Goal: Check status

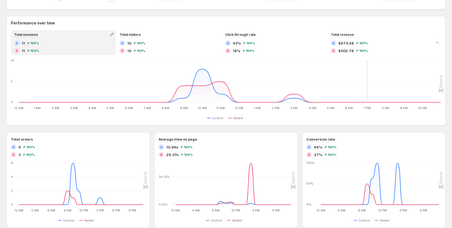
scroll to position [244, 0]
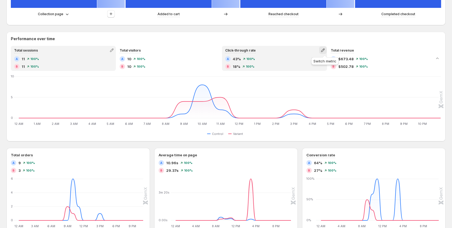
click at [325, 50] on icon "button" at bounding box center [323, 50] width 4 height 4
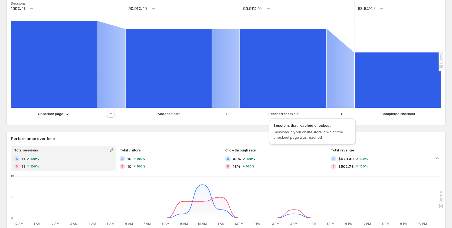
scroll to position [190, 0]
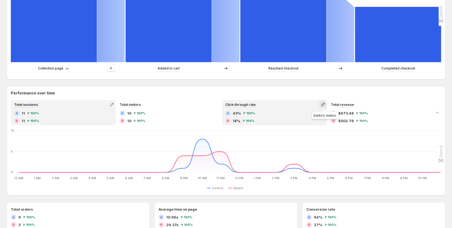
click at [326, 103] on icon "button" at bounding box center [322, 104] width 5 height 5
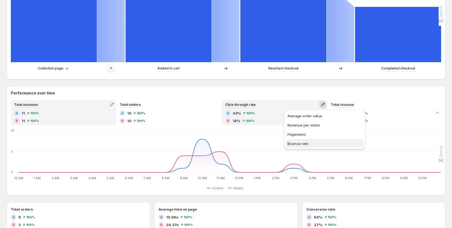
click at [307, 140] on button "Bounce rate" at bounding box center [325, 143] width 78 height 9
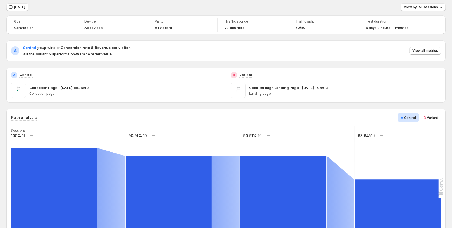
scroll to position [0, 0]
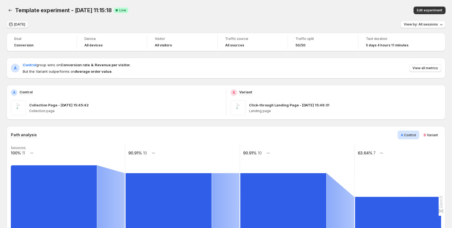
click at [18, 27] on button "[DATE]" at bounding box center [18, 25] width 22 height 8
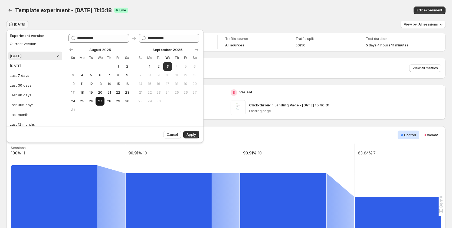
click at [103, 101] on button "27" at bounding box center [100, 101] width 9 height 9
type input "**********"
click at [169, 65] on span "3" at bounding box center [167, 66] width 5 height 4
type input "**********"
click at [189, 134] on span "Apply" at bounding box center [191, 134] width 9 height 4
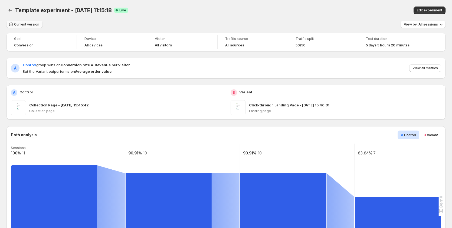
click at [34, 25] on span "Current version" at bounding box center [26, 24] width 25 height 4
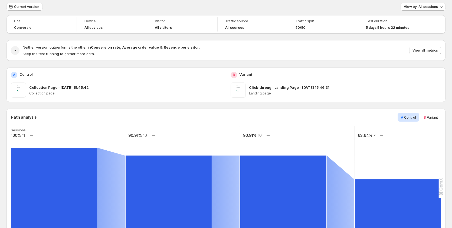
scroll to position [27, 0]
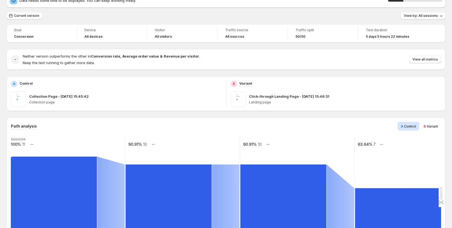
click at [24, 16] on span "Current version" at bounding box center [26, 16] width 25 height 4
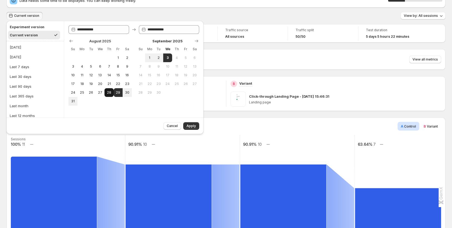
click at [106, 94] on button "28" at bounding box center [109, 92] width 9 height 9
type input "**********"
click at [165, 59] on button "3" at bounding box center [167, 57] width 9 height 9
type input "**********"
click at [187, 124] on span "Apply" at bounding box center [191, 126] width 9 height 4
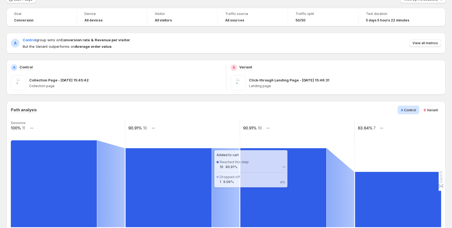
scroll to position [0, 0]
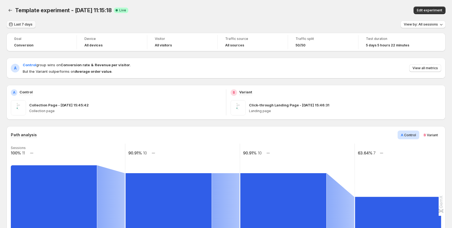
click at [22, 25] on span "Last 7 days" at bounding box center [23, 24] width 18 height 4
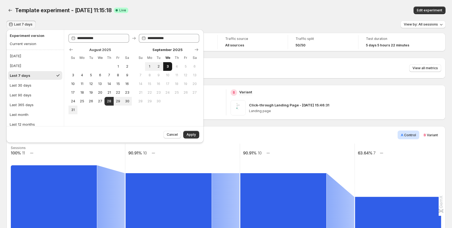
click at [168, 65] on span "3" at bounding box center [167, 66] width 5 height 4
type input "**********"
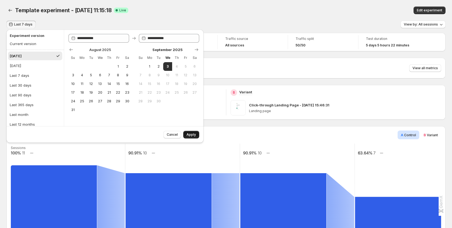
click at [193, 134] on span "Apply" at bounding box center [191, 134] width 9 height 4
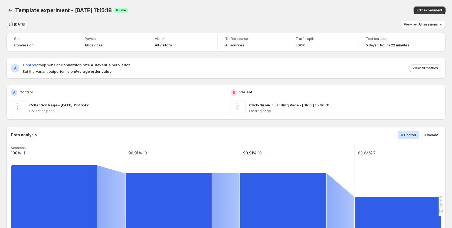
click at [23, 23] on span "[DATE]" at bounding box center [19, 24] width 11 height 4
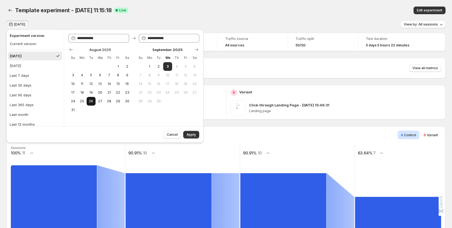
click at [91, 101] on span "26" at bounding box center [91, 101] width 5 height 4
type input "**********"
click at [165, 67] on span "3" at bounding box center [167, 66] width 5 height 4
type input "**********"
click at [191, 135] on span "Apply" at bounding box center [191, 134] width 9 height 4
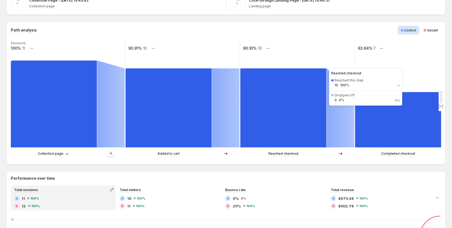
scroll to position [108, 0]
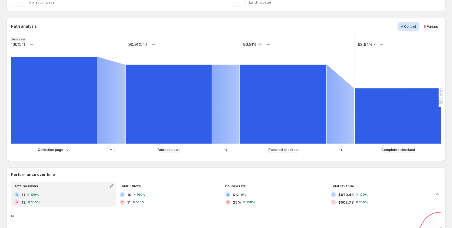
click at [188, 45] on rect at bounding box center [182, 89] width 115 height 108
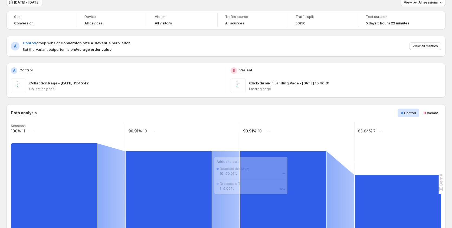
scroll to position [0, 0]
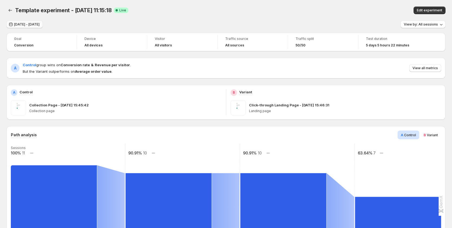
click at [32, 26] on span "Aug 26, 2025 - Sep 03, 2025" at bounding box center [26, 24] width 25 height 4
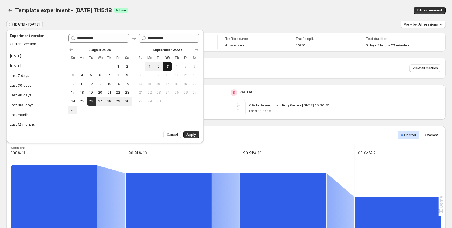
click at [167, 64] on span "3" at bounding box center [167, 66] width 5 height 4
type input "**********"
click at [193, 135] on span "Apply" at bounding box center [191, 134] width 9 height 4
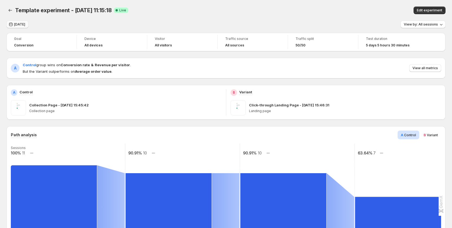
click at [22, 25] on span "[DATE]" at bounding box center [19, 24] width 11 height 4
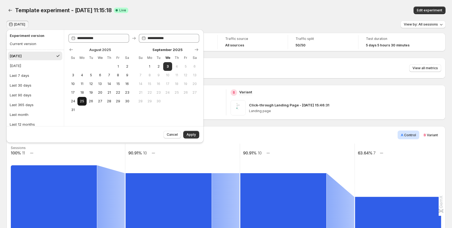
click at [85, 100] on button "25" at bounding box center [81, 101] width 9 height 9
type input "**********"
click at [168, 66] on span "3" at bounding box center [167, 66] width 5 height 4
type input "**********"
click at [193, 134] on span "Apply" at bounding box center [191, 134] width 9 height 4
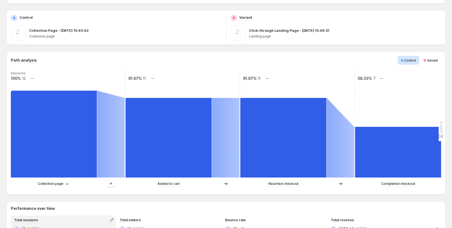
scroll to position [27, 0]
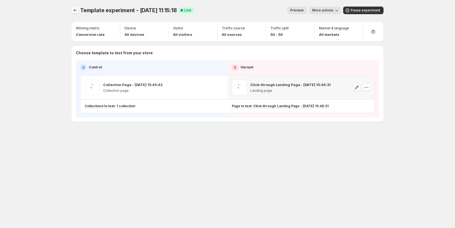
click at [73, 10] on icon "Experiments" at bounding box center [75, 10] width 5 height 5
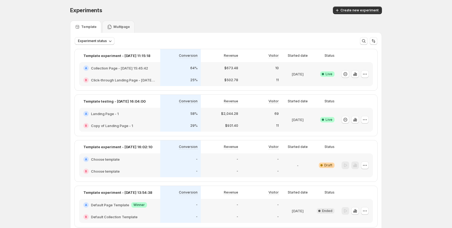
click at [329, 74] on span "Live" at bounding box center [329, 74] width 7 height 4
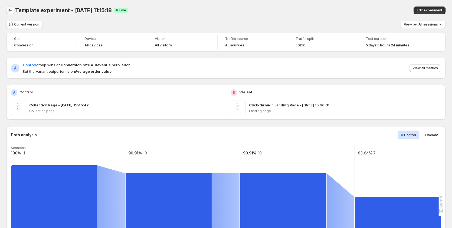
click at [10, 10] on icon "Back" at bounding box center [10, 10] width 5 height 5
click at [30, 23] on span "Current version" at bounding box center [26, 24] width 25 height 4
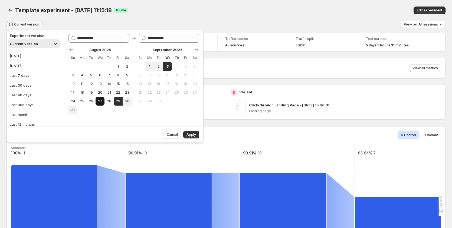
click at [96, 102] on button "27" at bounding box center [100, 101] width 9 height 9
type input "**********"
click at [168, 65] on span "3" at bounding box center [167, 66] width 5 height 4
type input "**********"
click at [190, 131] on button "Apply" at bounding box center [191, 135] width 16 height 8
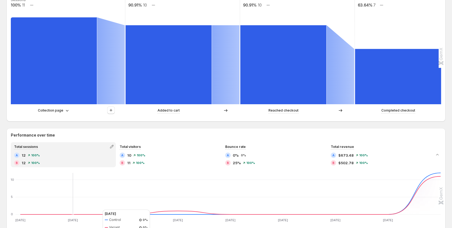
scroll to position [135, 0]
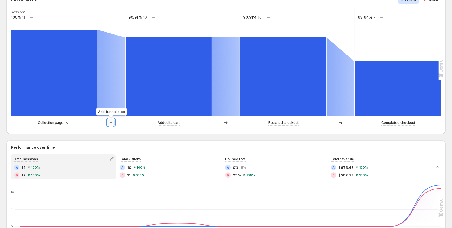
click at [113, 121] on icon "button" at bounding box center [110, 121] width 5 height 5
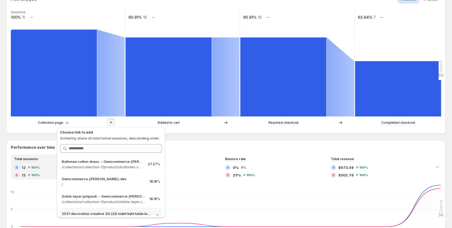
scroll to position [0, 0]
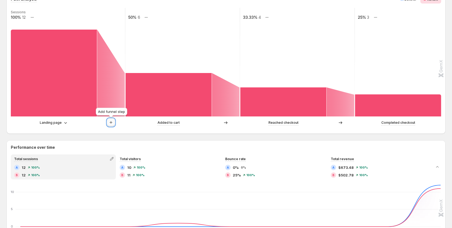
click at [112, 122] on icon "button" at bounding box center [110, 121] width 5 height 5
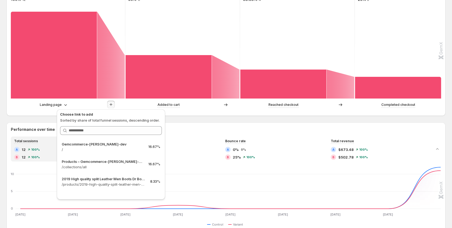
scroll to position [163, 0]
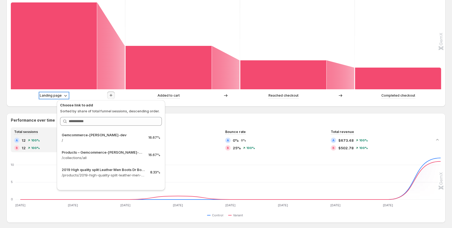
click at [64, 96] on icon at bounding box center [65, 95] width 5 height 5
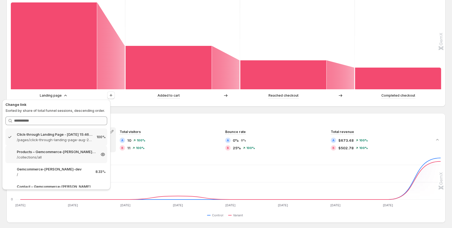
click at [56, 153] on p "Products – Gemcommerce-[PERSON_NAME]-dev" at bounding box center [56, 151] width 79 height 5
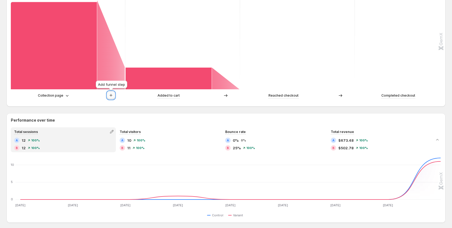
click at [111, 96] on icon "button" at bounding box center [110, 94] width 5 height 5
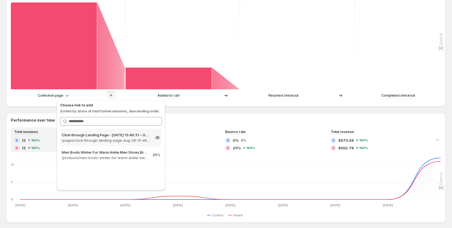
click at [105, 138] on p "/pages/click-through-landing-page-aug-28-15-46-31" at bounding box center [106, 139] width 89 height 5
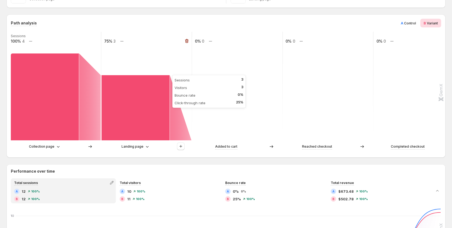
scroll to position [108, 0]
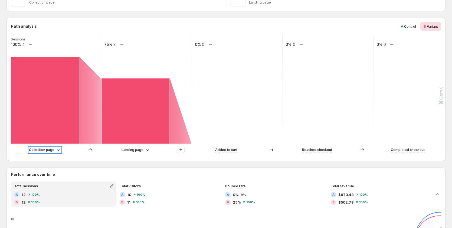
click at [54, 150] on p "Collection page" at bounding box center [41, 149] width 25 height 5
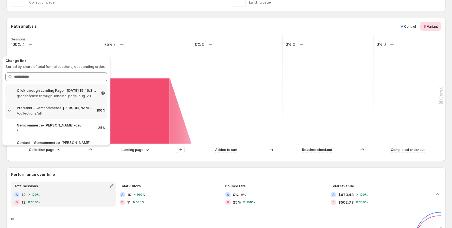
click at [73, 94] on p "/pages/click-through-landing-page-aug-28-15-46-31" at bounding box center [56, 95] width 79 height 5
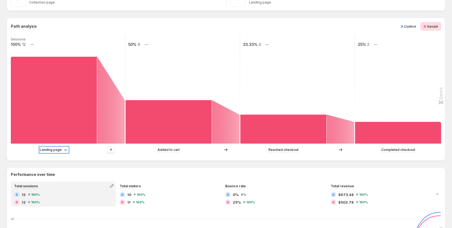
click at [63, 150] on icon at bounding box center [65, 149] width 5 height 5
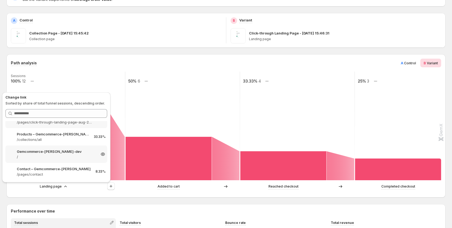
scroll to position [81, 0]
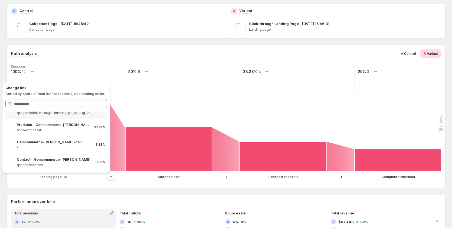
click at [69, 177] on div "Landing page" at bounding box center [54, 176] width 86 height 5
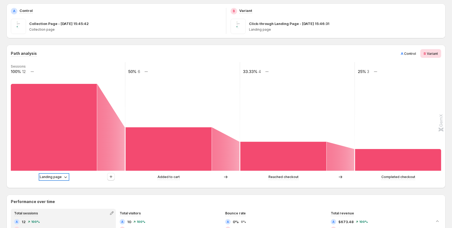
click at [64, 178] on icon at bounding box center [65, 176] width 5 height 5
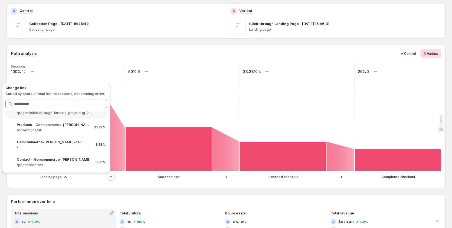
scroll to position [0, 0]
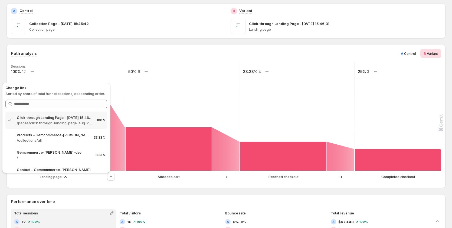
click at [416, 54] on span "Control" at bounding box center [410, 53] width 12 height 4
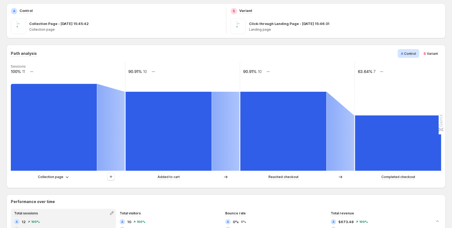
click at [51, 180] on div "Collection page" at bounding box center [68, 177] width 114 height 8
click at [51, 173] on div "Collection page" at bounding box center [68, 177] width 114 height 8
click at [53, 174] on div "Collection page" at bounding box center [68, 177] width 114 height 8
click at [53, 175] on p "Collection page" at bounding box center [50, 176] width 25 height 5
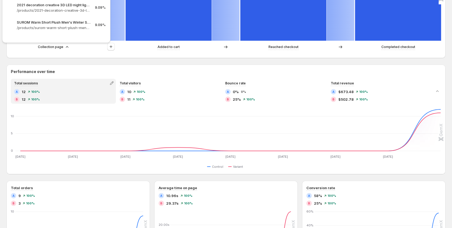
scroll to position [54, 0]
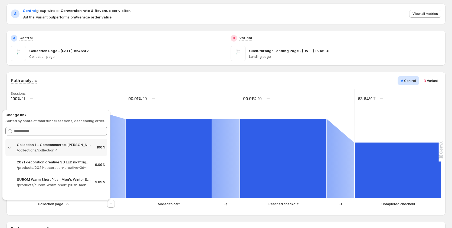
click at [433, 80] on span "Variant" at bounding box center [432, 81] width 11 height 4
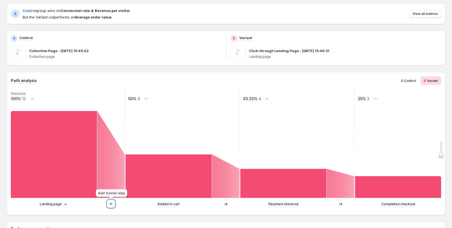
click at [112, 203] on icon "button" at bounding box center [110, 203] width 5 height 5
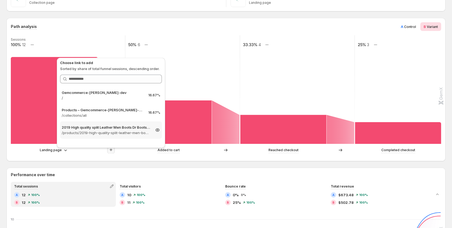
scroll to position [108, 0]
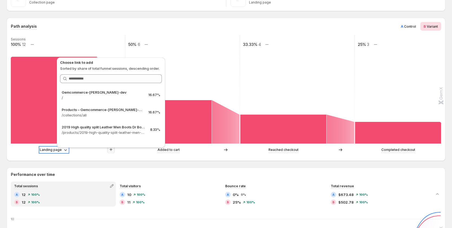
click at [62, 151] on div "Landing page" at bounding box center [54, 149] width 28 height 5
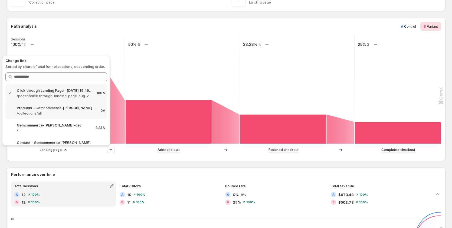
click at [43, 113] on p "/collections/all" at bounding box center [56, 112] width 79 height 5
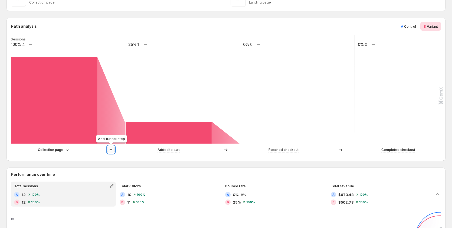
click at [112, 150] on icon "button" at bounding box center [110, 149] width 5 height 5
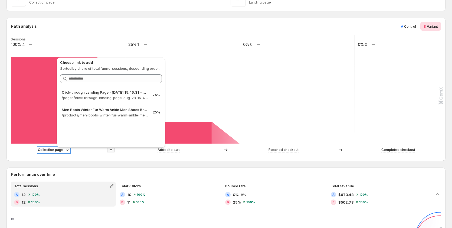
click at [47, 150] on p "Collection page" at bounding box center [50, 149] width 25 height 5
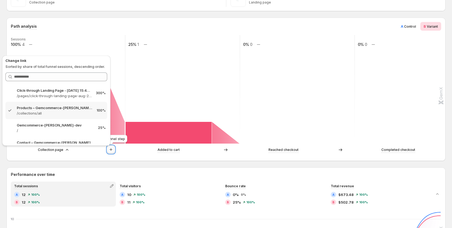
click at [110, 150] on icon "button" at bounding box center [110, 149] width 5 height 5
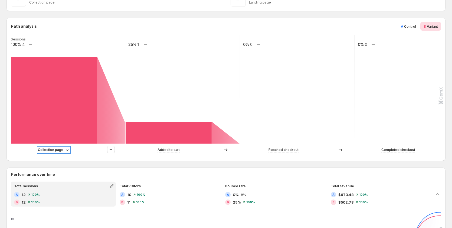
click at [57, 152] on p "Collection page" at bounding box center [50, 149] width 25 height 5
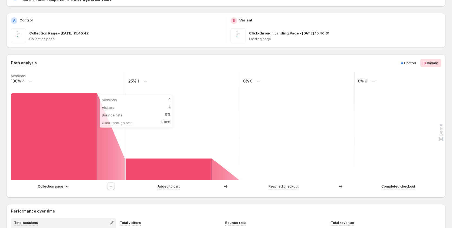
scroll to position [81, 0]
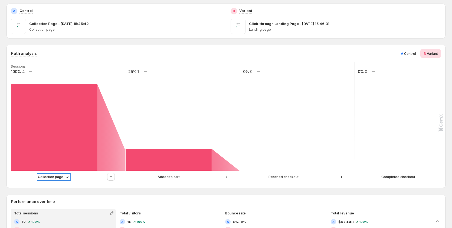
click at [67, 177] on icon at bounding box center [67, 177] width 3 height 2
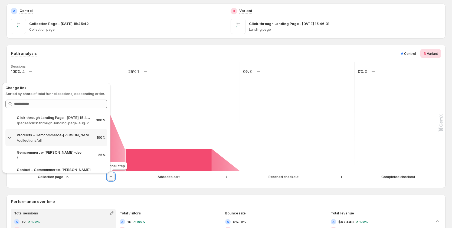
click at [114, 177] on button "button" at bounding box center [111, 177] width 8 height 8
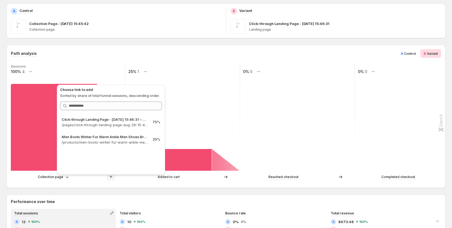
click at [94, 183] on div "Collection page Added to cart Reached checkout Completed checkout" at bounding box center [226, 178] width 430 height 11
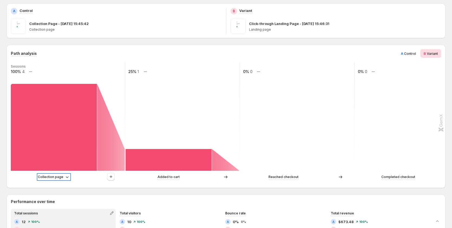
click at [61, 178] on p "Collection page" at bounding box center [50, 176] width 25 height 5
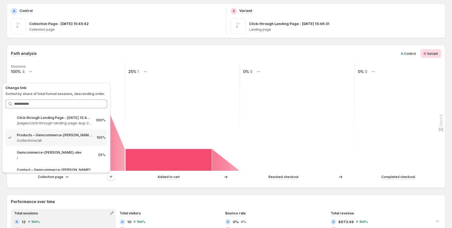
click at [77, 181] on div "Collection page Added to cart Reached checkout Completed checkout" at bounding box center [226, 178] width 430 height 11
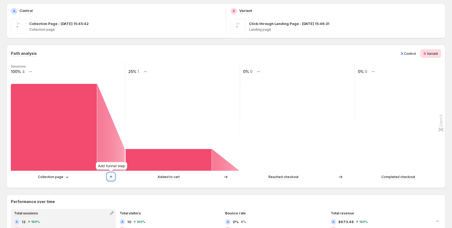
click at [111, 178] on icon "button" at bounding box center [110, 176] width 5 height 5
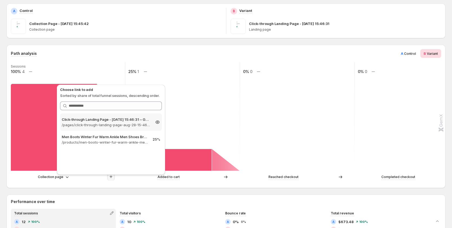
click at [106, 127] on p "/pages/click-through-landing-page-aug-28-15-46-31" at bounding box center [106, 124] width 89 height 5
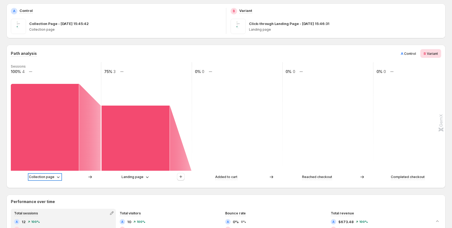
click at [47, 177] on p "Collection page" at bounding box center [41, 176] width 25 height 5
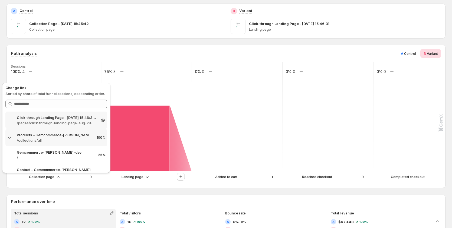
click at [45, 121] on p "/pages/click-through-landing-page-aug-28-15-46-31" at bounding box center [56, 122] width 79 height 5
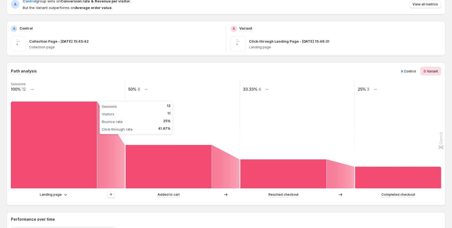
scroll to position [54, 0]
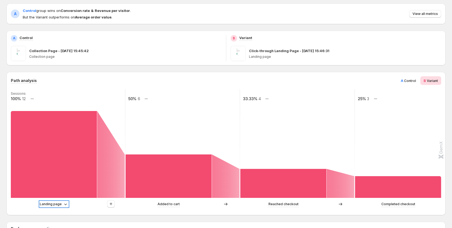
click at [60, 202] on p "Landing page" at bounding box center [51, 203] width 22 height 5
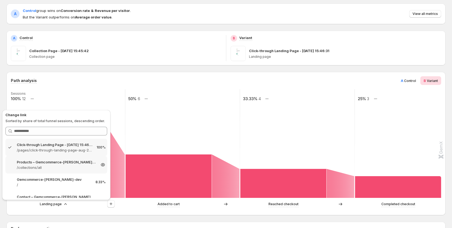
click at [69, 162] on p "Products – Gemcommerce-[PERSON_NAME]-dev" at bounding box center [56, 161] width 79 height 5
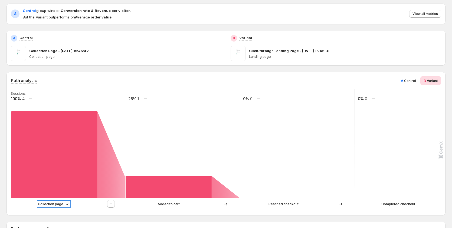
click at [60, 204] on p "Collection page" at bounding box center [50, 203] width 25 height 5
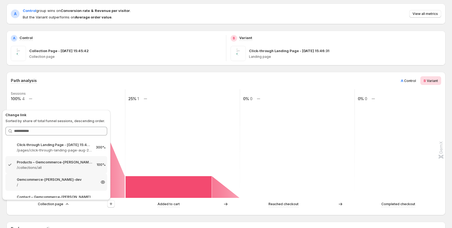
click at [56, 183] on p "/" at bounding box center [56, 184] width 79 height 5
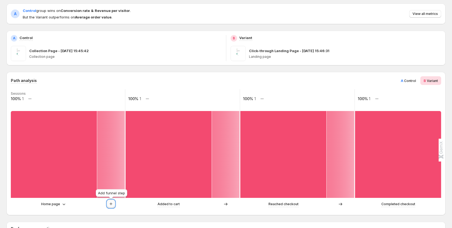
click at [110, 204] on icon "button" at bounding box center [110, 203] width 5 height 5
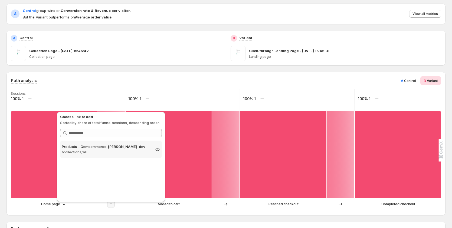
click at [109, 151] on p "/collections/all" at bounding box center [106, 151] width 89 height 5
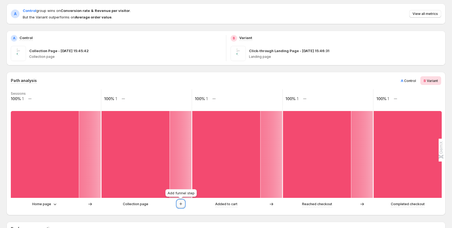
click at [183, 203] on icon "button" at bounding box center [180, 203] width 5 height 5
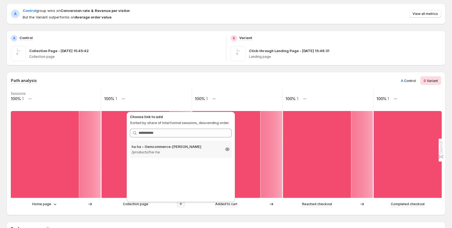
click at [171, 152] on p "/products/ha-ha" at bounding box center [176, 151] width 89 height 5
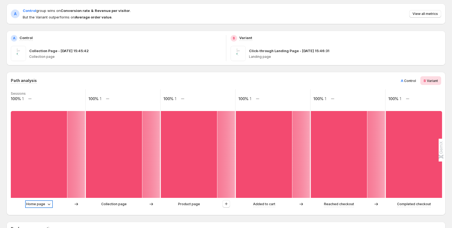
click at [47, 204] on icon at bounding box center [48, 203] width 5 height 5
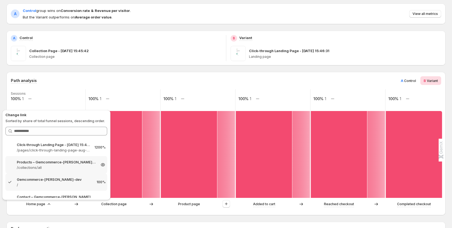
click at [30, 170] on p "/collections/all" at bounding box center [56, 166] width 79 height 5
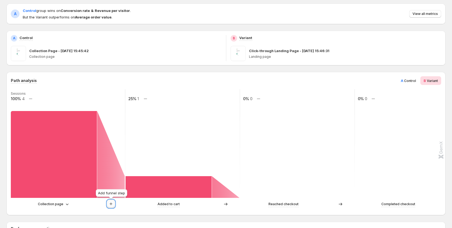
click at [109, 206] on icon "button" at bounding box center [110, 203] width 5 height 5
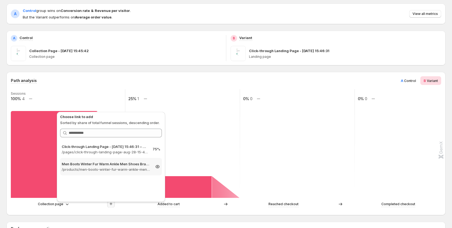
click at [100, 168] on p "/products/men-boots-winter-fur-warm-ankle-men-shoes-brand-designer-motorcycle-b…" at bounding box center [106, 168] width 89 height 5
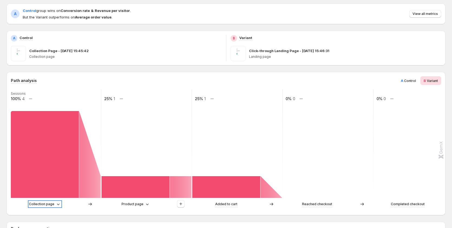
click at [51, 205] on p "Collection page" at bounding box center [41, 203] width 25 height 5
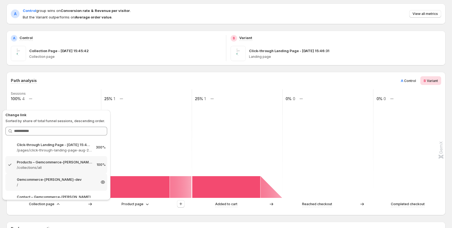
click at [42, 183] on p "/" at bounding box center [56, 184] width 79 height 5
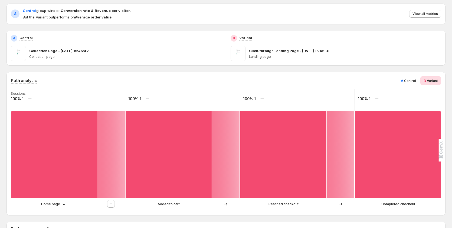
click at [116, 204] on div at bounding box center [111, 204] width 28 height 8
click at [112, 204] on icon "button" at bounding box center [110, 203] width 5 height 5
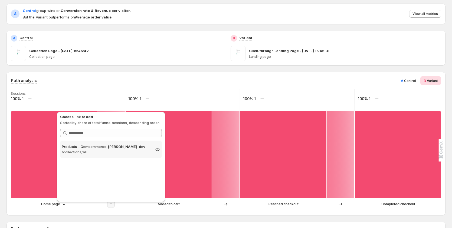
click at [93, 152] on p "/collections/all" at bounding box center [106, 151] width 89 height 5
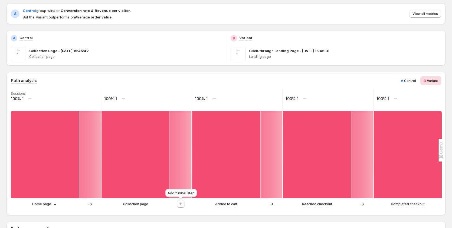
click at [178, 204] on icon "button" at bounding box center [180, 203] width 5 height 5
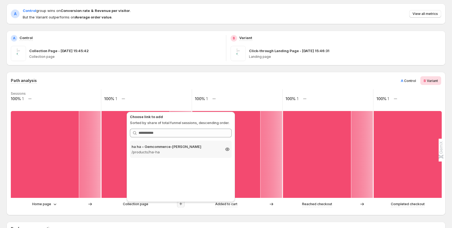
click at [154, 147] on p "ha ha – Gemcommerce-[PERSON_NAME]" at bounding box center [176, 146] width 89 height 5
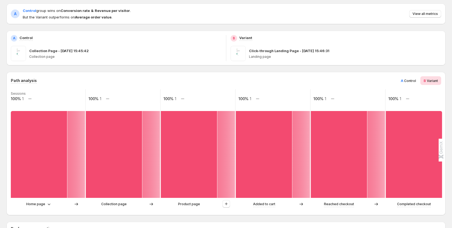
click at [43, 201] on div "Home page" at bounding box center [48, 204] width 74 height 8
click at [46, 202] on icon at bounding box center [48, 203] width 5 height 5
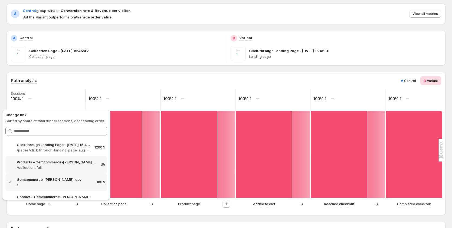
click at [28, 164] on p "Products – Gemcommerce-[PERSON_NAME]-dev" at bounding box center [56, 161] width 79 height 5
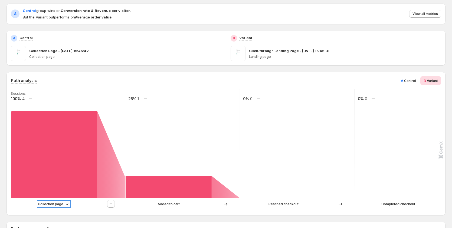
click at [58, 202] on p "Collection page" at bounding box center [50, 203] width 25 height 5
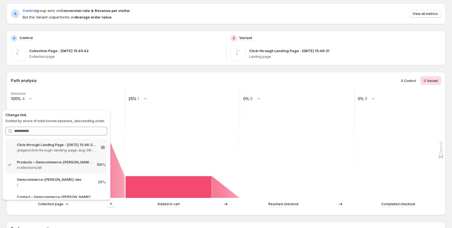
click at [69, 147] on p "Click-through Landing Page - [DATE] 15:46:31 – Gemcommerce-[PERSON_NAME]" at bounding box center [56, 144] width 79 height 5
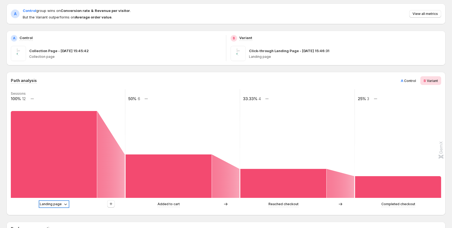
click at [59, 203] on p "Landing page" at bounding box center [51, 203] width 22 height 5
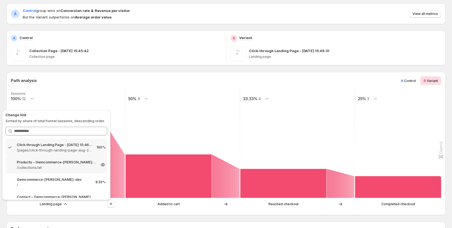
click at [56, 167] on p "/collections/all" at bounding box center [56, 166] width 79 height 5
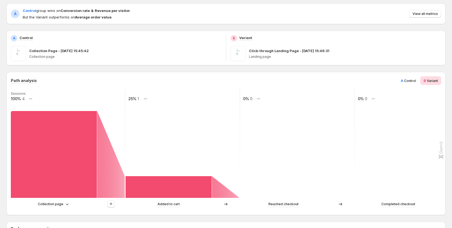
click at [413, 76] on div "A Control" at bounding box center [409, 80] width 22 height 9
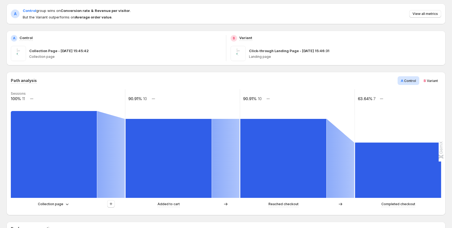
click at [415, 75] on div "Path analysis A Control B Variant Sessions 100% 11 90.91% 10 90.91% 10 63.64% 7…" at bounding box center [226, 143] width 439 height 143
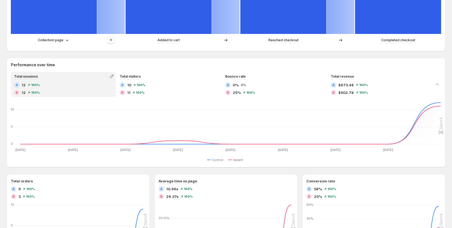
scroll to position [108, 0]
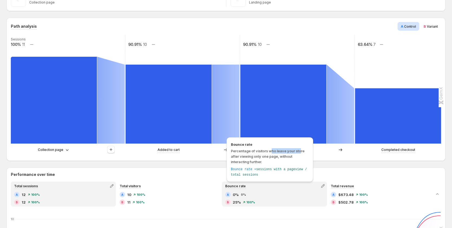
drag, startPoint x: 272, startPoint y: 151, endPoint x: 301, endPoint y: 151, distance: 28.7
click at [301, 151] on span "Percentage of visitors who leave your store after viewing only one page, withou…" at bounding box center [268, 155] width 74 height 15
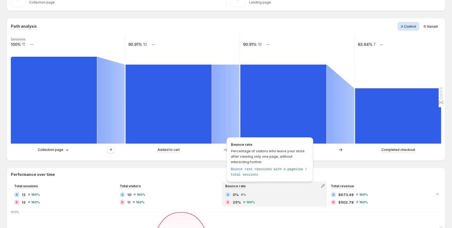
click at [298, 159] on span "Percentage of visitors who leave your store after viewing only one page, withou…" at bounding box center [270, 156] width 78 height 16
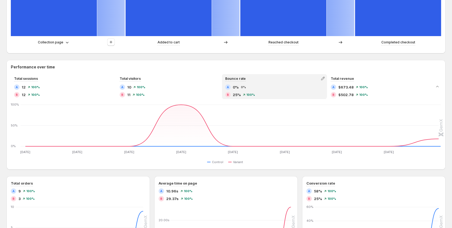
scroll to position [217, 0]
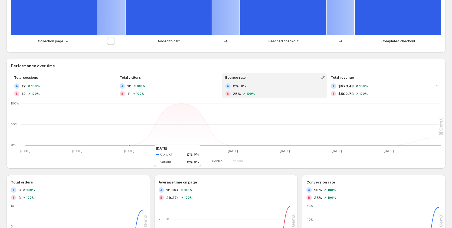
click at [148, 143] on icon "[DATE] Aug [DATE] Aug [DATE] Aug [DATE] Aug [DATE] Aug [DATE] Aug 31 [DATE] [DA…" at bounding box center [226, 127] width 430 height 51
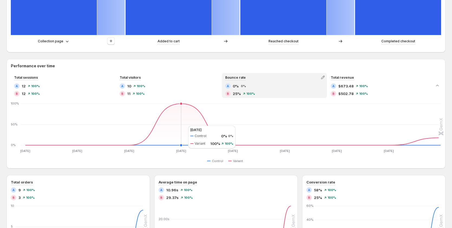
click at [183, 125] on icon "[DATE] Aug [DATE] Aug [DATE] Aug [DATE] Aug [DATE] Aug [DATE] Aug 31 [DATE] [DA…" at bounding box center [226, 127] width 430 height 51
click at [308, 86] on div "A 0% 0%" at bounding box center [274, 85] width 99 height 5
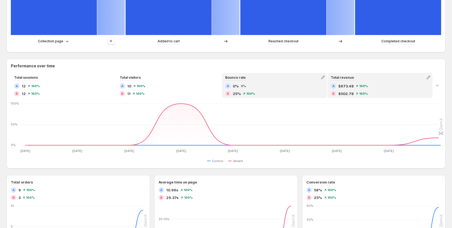
click at [383, 74] on div "Total revenue" at bounding box center [380, 77] width 104 height 8
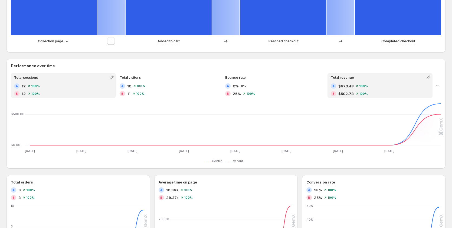
click at [113, 88] on div "A 12 100%" at bounding box center [63, 85] width 99 height 5
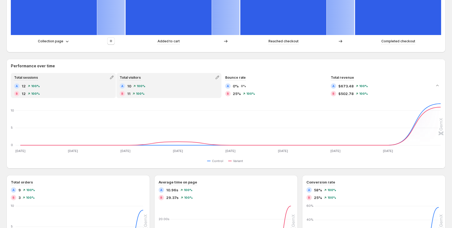
click at [178, 75] on div "Total visitors" at bounding box center [169, 77] width 104 height 8
click at [89, 90] on div "A 12 100% B 12 100%" at bounding box center [63, 89] width 99 height 13
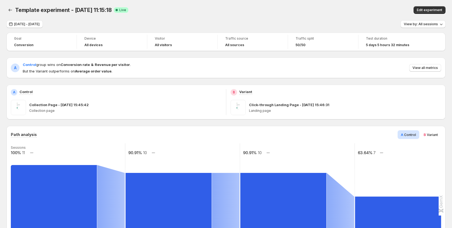
scroll to position [0, 0]
